Goal: Task Accomplishment & Management: Manage account settings

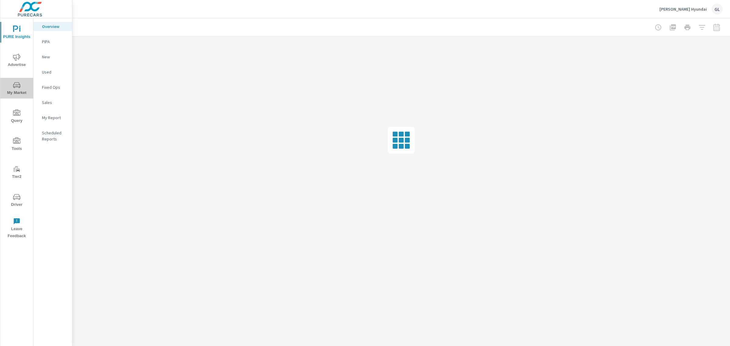
click at [20, 89] on span "My Market" at bounding box center [16, 88] width 29 height 15
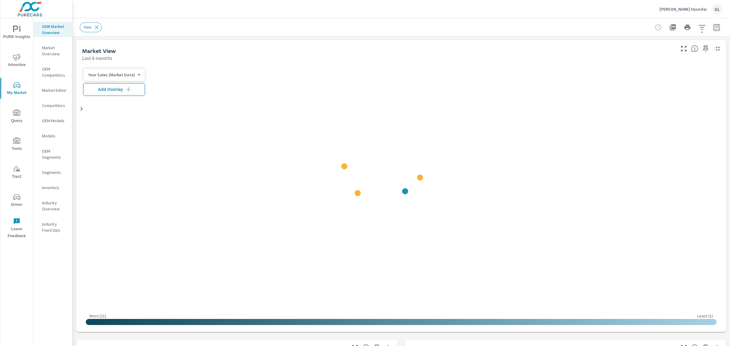
scroll to position [0, 0]
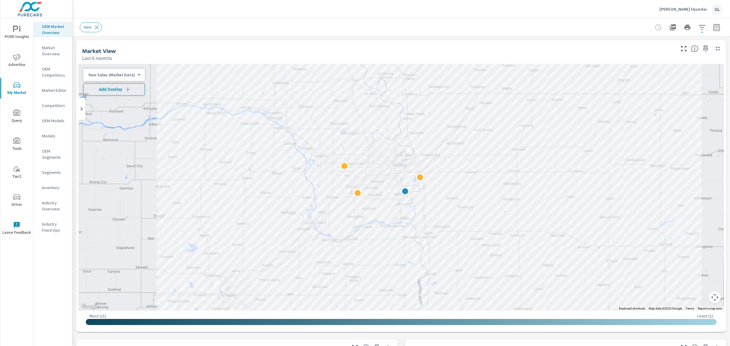
click at [105, 88] on span "Add Overlay" at bounding box center [114, 89] width 56 height 6
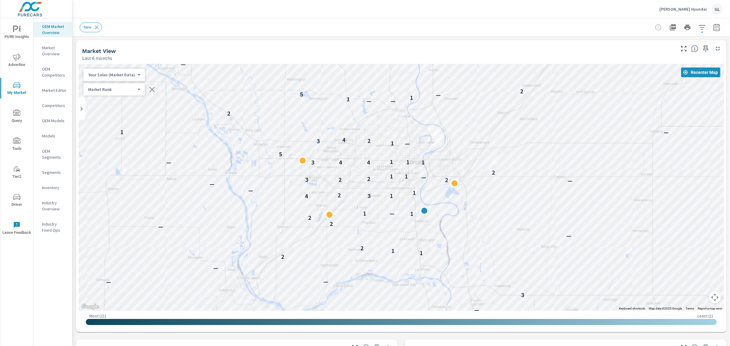
drag, startPoint x: 383, startPoint y: 206, endPoint x: 451, endPoint y: 249, distance: 81.2
click at [451, 249] on div "— 2 — — — — — 1 — — 2 — — 1 2 — — — — — — 2 3 — — — — — — — 1 — — 1 — — 2 3 — —…" at bounding box center [400, 187] width 645 height 247
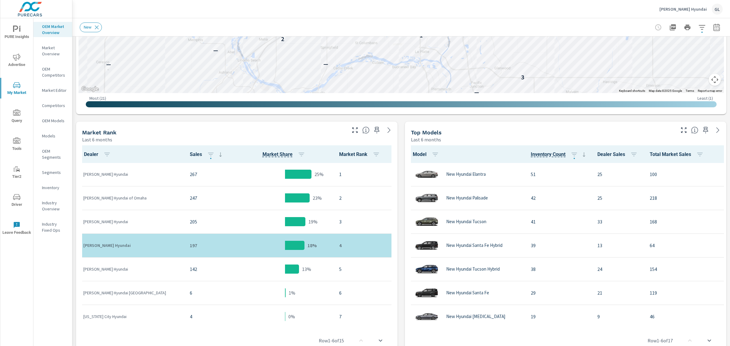
scroll to position [244, 0]
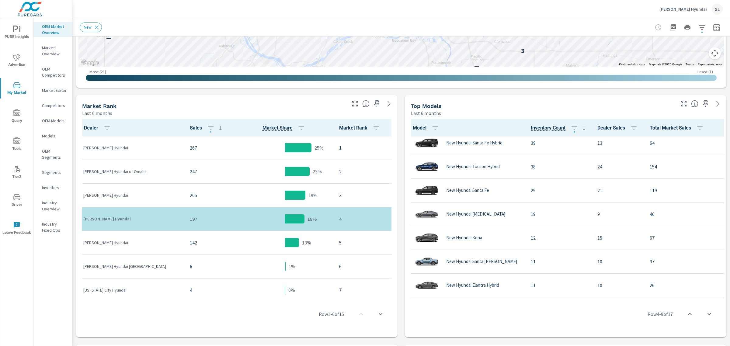
scroll to position [11, 0]
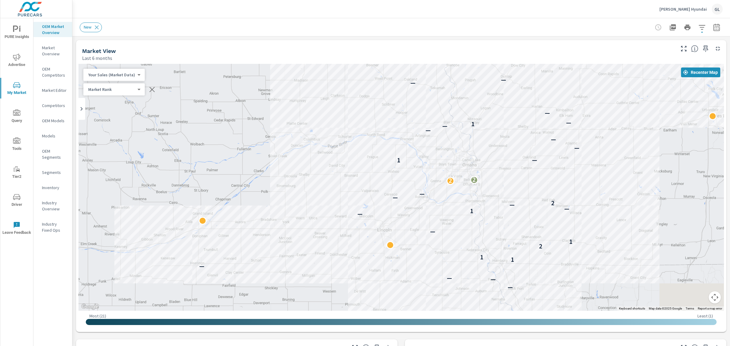
drag, startPoint x: 592, startPoint y: 157, endPoint x: 87, endPoint y: 141, distance: 505.6
click at [87, 141] on div "— — — — — 1 1 2 1 — — 1 — — 2 — — 2 2 — 1 — — — — 1 — — — — — — — — — — —" at bounding box center [400, 187] width 645 height 247
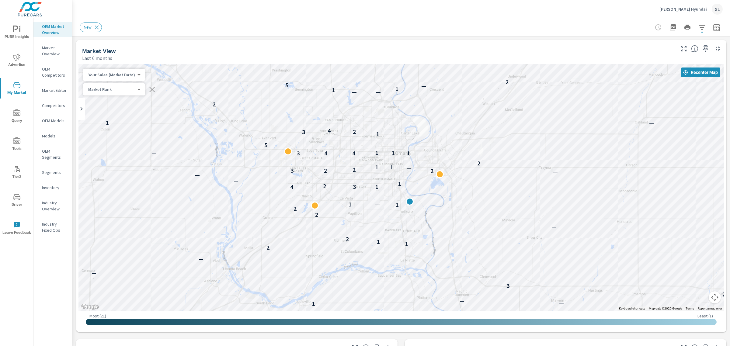
drag, startPoint x: 403, startPoint y: 172, endPoint x: 426, endPoint y: 242, distance: 73.8
click at [426, 242] on div "— — 2 — — — — — 1 — — 2 — — 1 2 — — — — — — 2 3 — — — — — — — 1 — — 1 — — 2 3 —…" at bounding box center [400, 187] width 645 height 247
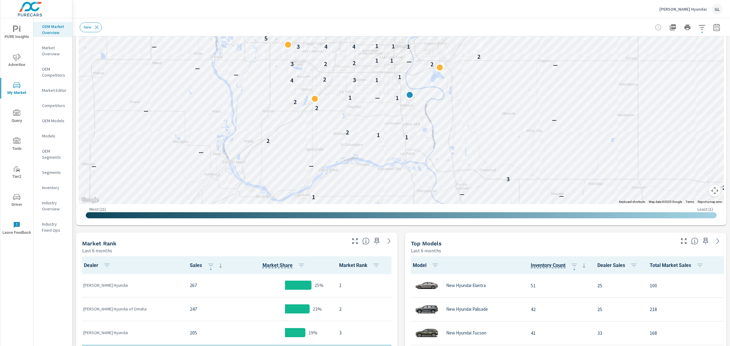
scroll to position [38, 0]
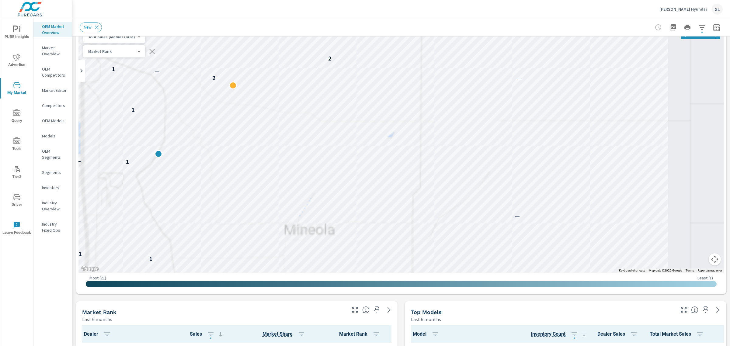
click at [677, 9] on p "[PERSON_NAME] Hyundai" at bounding box center [682, 8] width 47 height 5
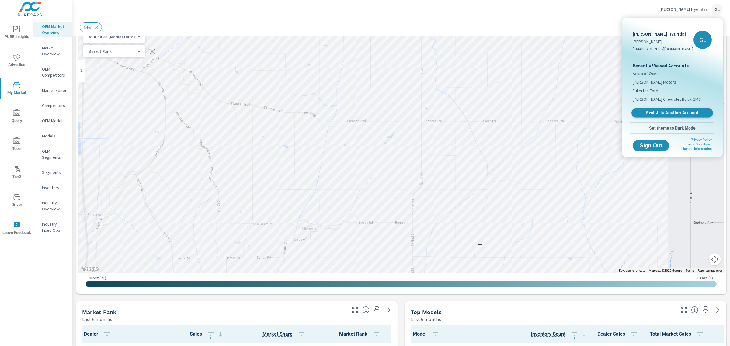
click at [654, 113] on span "Switch to Another Account" at bounding box center [672, 113] width 74 height 6
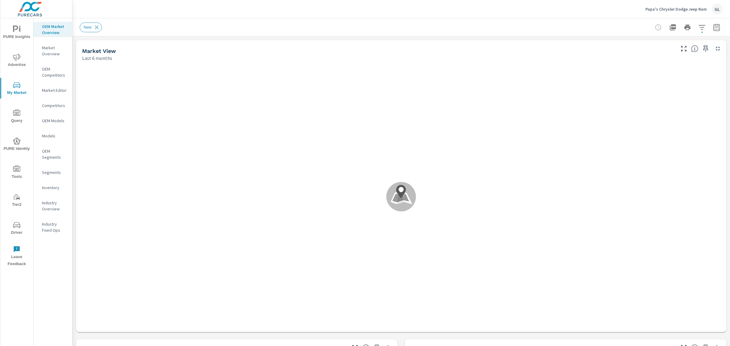
scroll to position [0, 0]
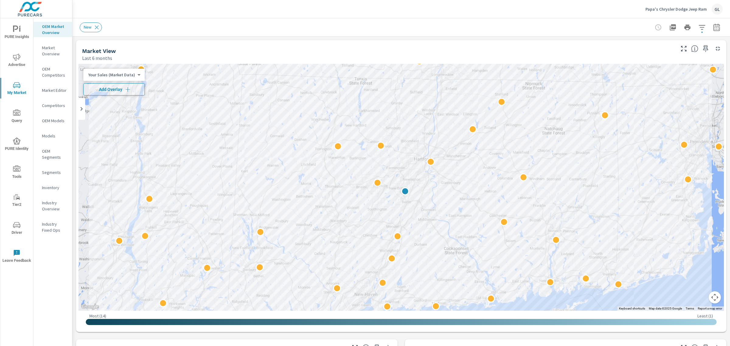
click at [97, 88] on span "Add Overlay" at bounding box center [114, 89] width 56 height 6
click at [675, 12] on div "Papa's Chrysler Dodge Jeep Ram GL" at bounding box center [683, 9] width 77 height 11
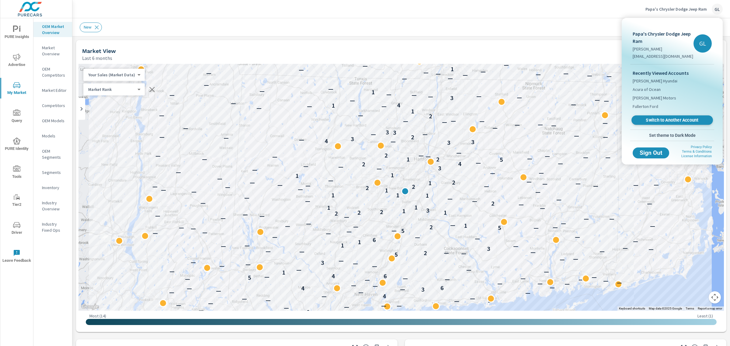
click at [661, 117] on span "Switch to Another Account" at bounding box center [672, 120] width 74 height 6
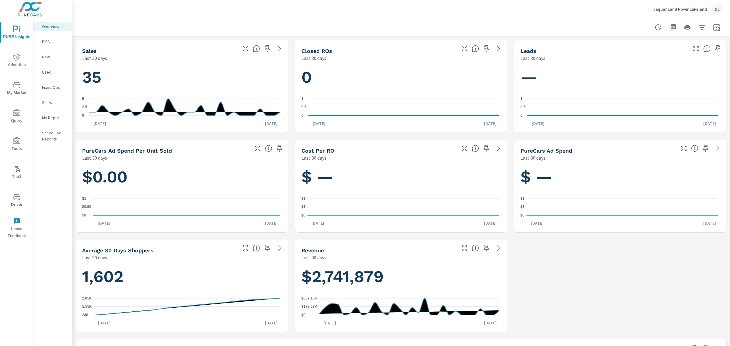
click at [13, 87] on icon "nav menu" at bounding box center [16, 84] width 7 height 7
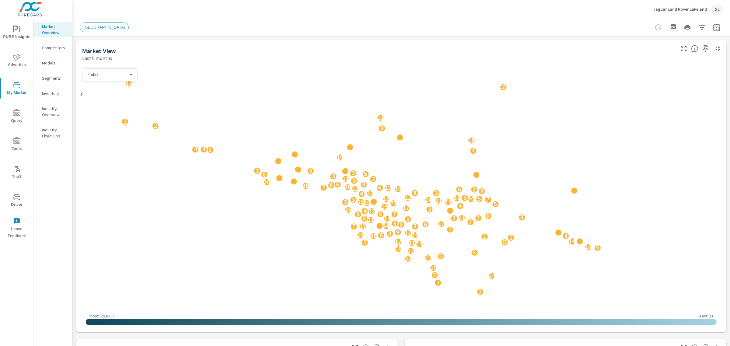
click at [112, 75] on p "Sales" at bounding box center [107, 74] width 39 height 5
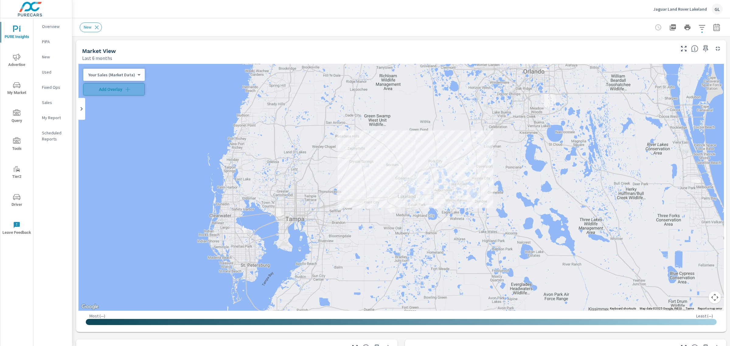
click at [121, 89] on span "Add Overlay" at bounding box center [114, 89] width 56 height 6
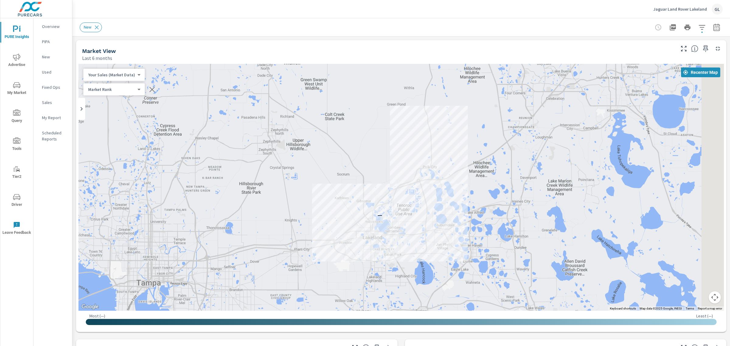
drag, startPoint x: 497, startPoint y: 214, endPoint x: 392, endPoint y: 225, distance: 106.1
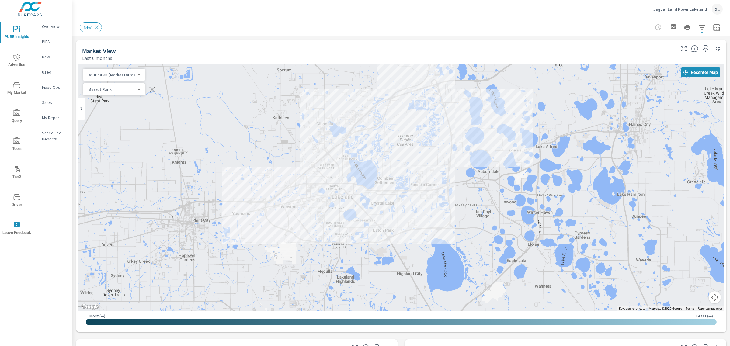
drag, startPoint x: 302, startPoint y: 194, endPoint x: 302, endPoint y: 137, distance: 56.9
click at [302, 137] on div "—" at bounding box center [400, 187] width 645 height 247
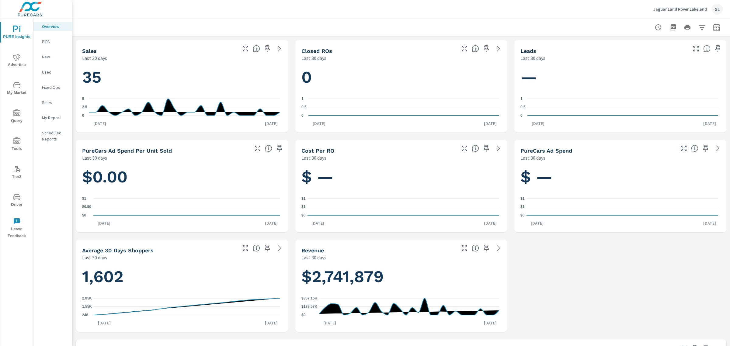
click at [718, 10] on div "GL" at bounding box center [717, 9] width 11 height 11
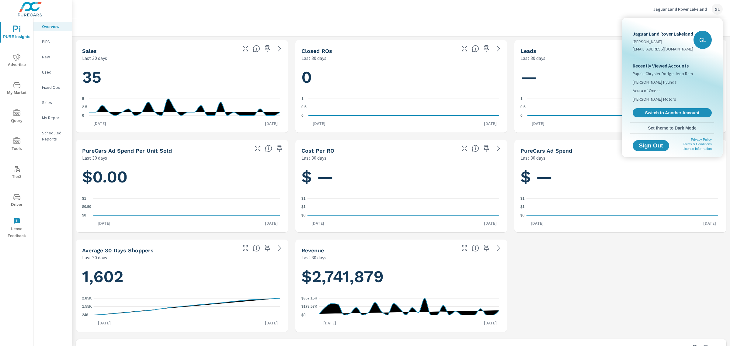
click at [12, 87] on div at bounding box center [365, 173] width 730 height 346
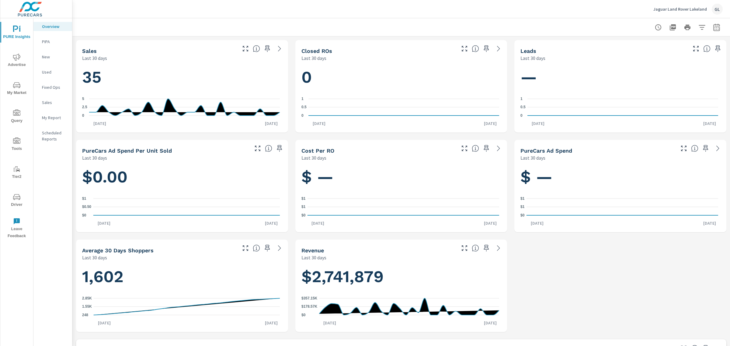
click at [17, 87] on icon "nav menu" at bounding box center [16, 85] width 7 height 6
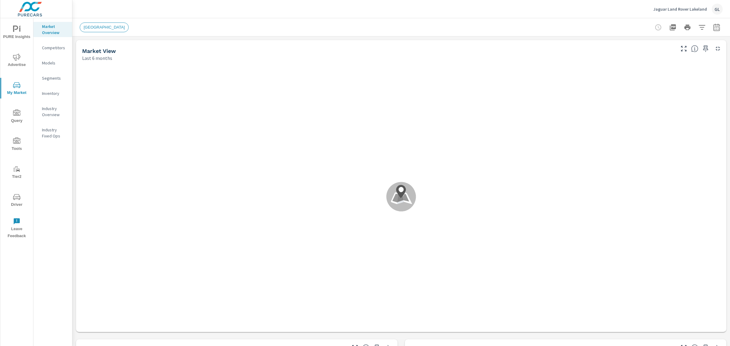
click at [715, 9] on div "GL" at bounding box center [717, 9] width 11 height 11
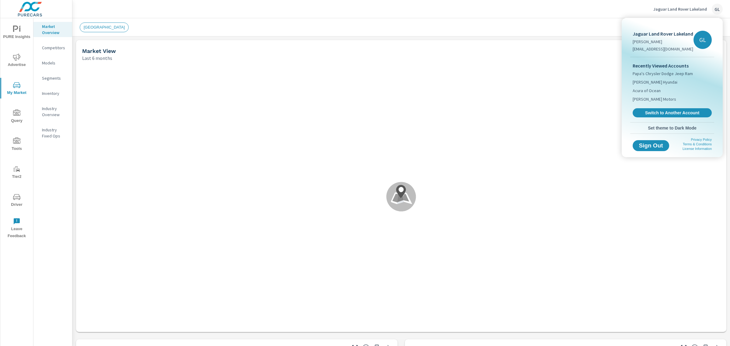
scroll to position [0, 0]
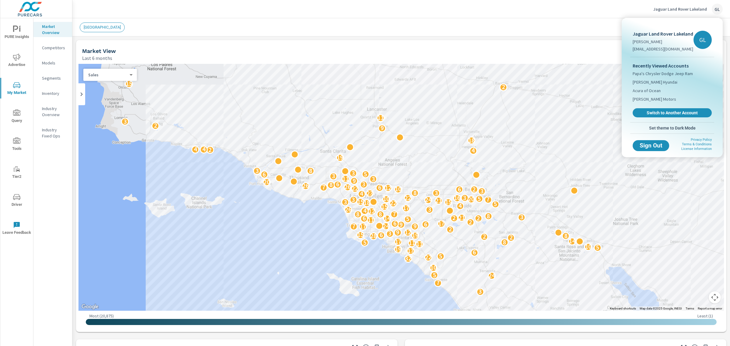
click at [269, 230] on div at bounding box center [365, 173] width 730 height 346
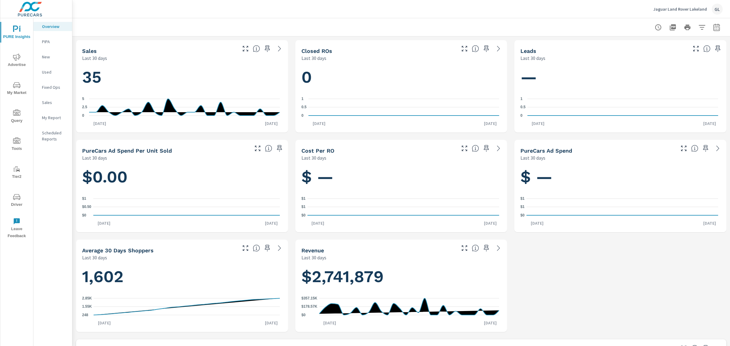
click at [15, 87] on icon "nav menu" at bounding box center [16, 85] width 7 height 6
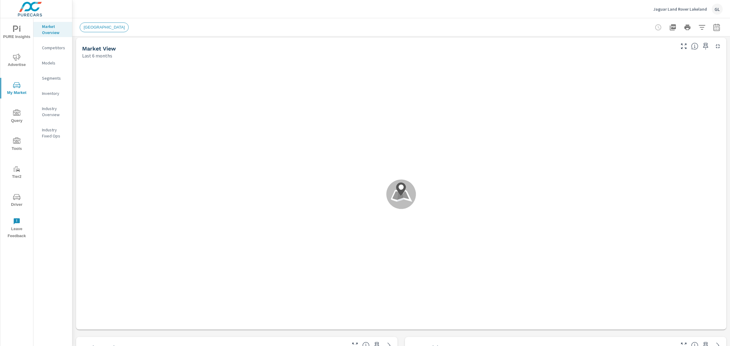
scroll to position [0, 0]
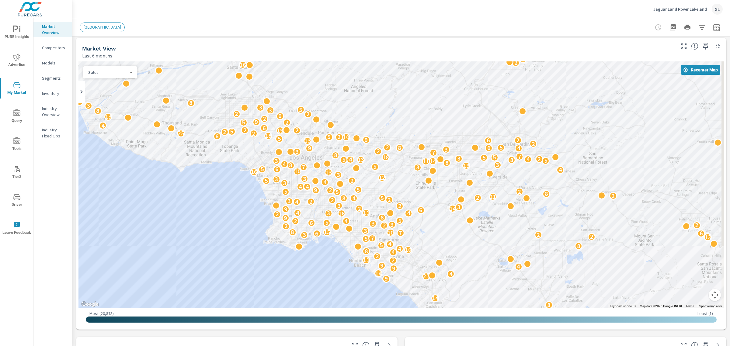
click at [668, 9] on p "Jaguar Land Rover Lakeland" at bounding box center [680, 8] width 54 height 5
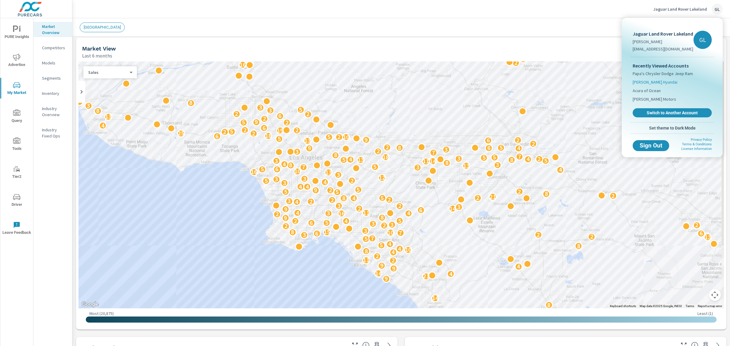
click at [638, 83] on span "[PERSON_NAME] Hyundai" at bounding box center [654, 82] width 45 height 6
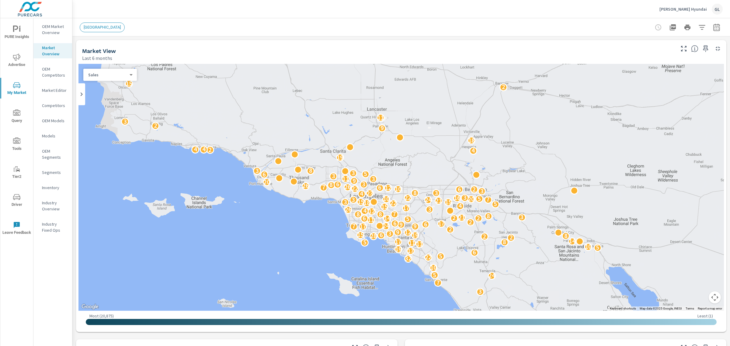
click at [90, 74] on p "Sales" at bounding box center [107, 74] width 39 height 5
click at [163, 25] on div at bounding box center [365, 173] width 730 height 346
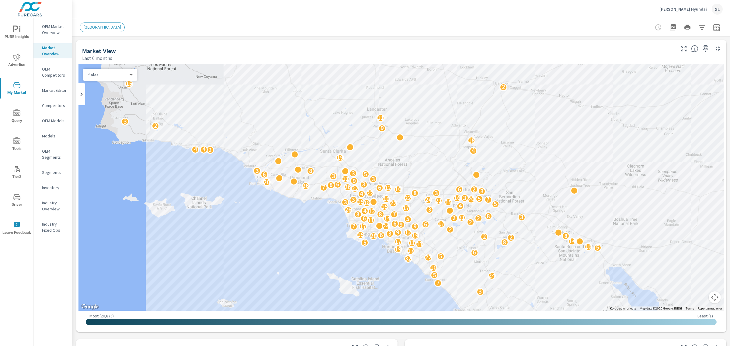
scroll to position [0, 0]
